Goal: Task Accomplishment & Management: Manage account settings

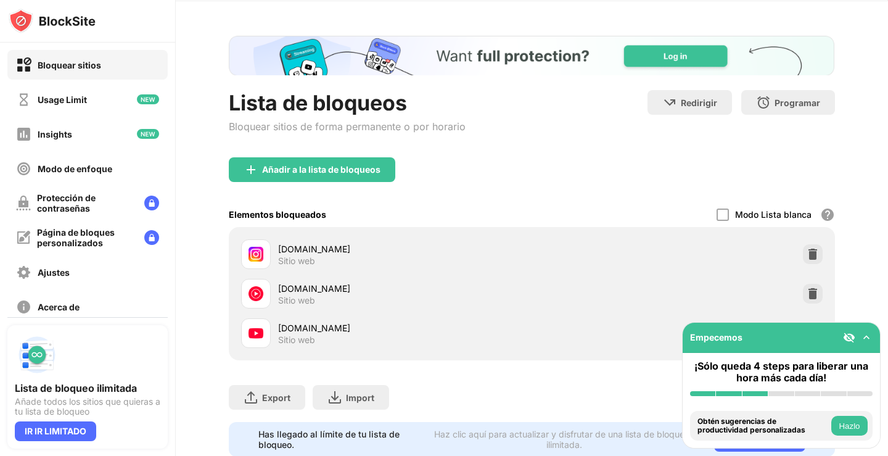
scroll to position [62, 0]
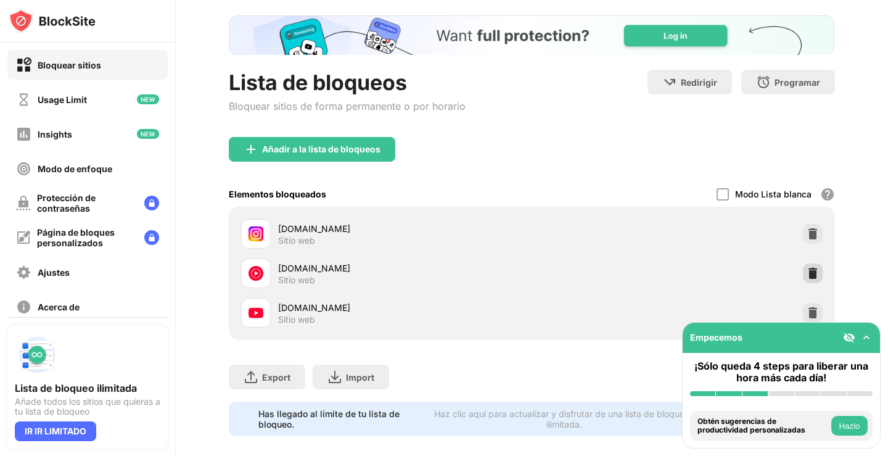
click at [807, 273] on img at bounding box center [813, 273] width 12 height 12
